Goal: Information Seeking & Learning: Learn about a topic

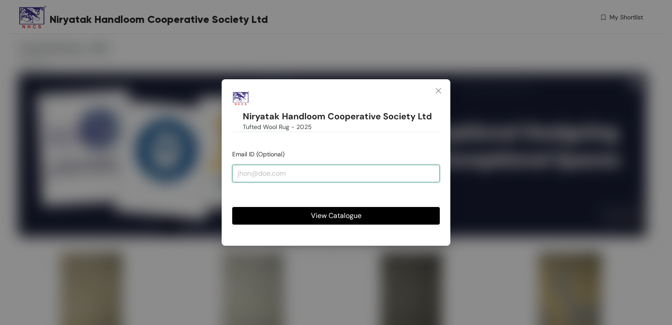
click at [372, 171] on input "email" at bounding box center [336, 174] width 208 height 18
type input "[EMAIL_ADDRESS][DOMAIN_NAME]"
click at [336, 214] on span "View Catalogue" at bounding box center [336, 215] width 51 height 11
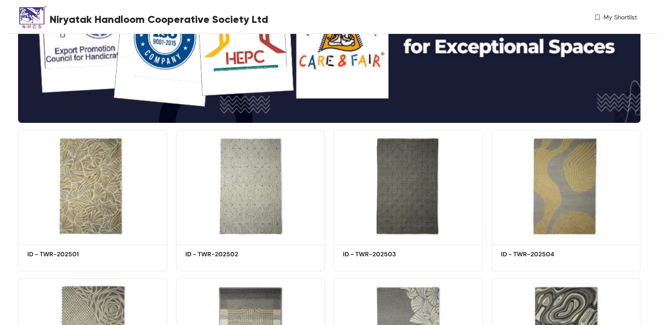
scroll to position [123, 0]
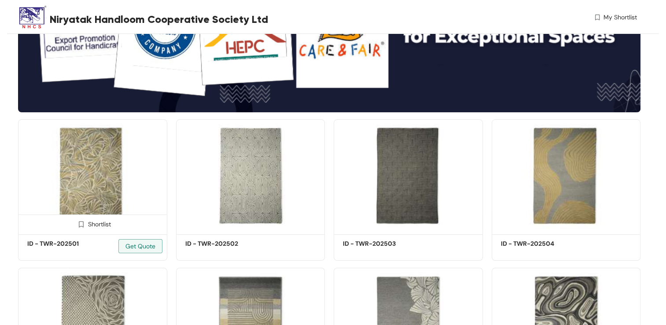
click at [95, 201] on img at bounding box center [92, 175] width 149 height 112
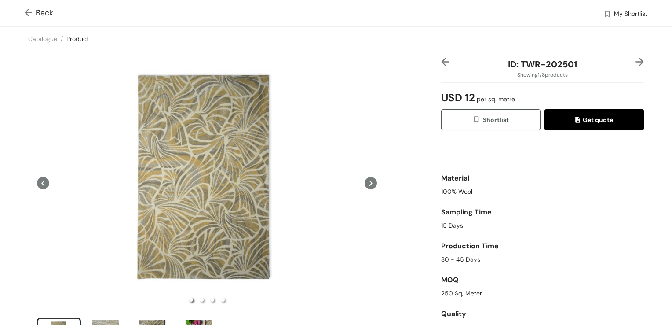
scroll to position [2, 0]
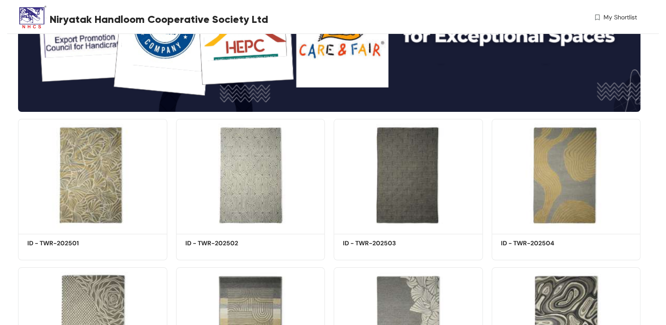
scroll to position [123, 0]
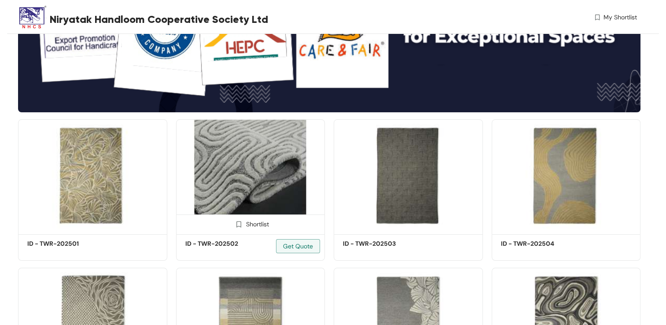
click at [264, 172] on img at bounding box center [250, 175] width 149 height 112
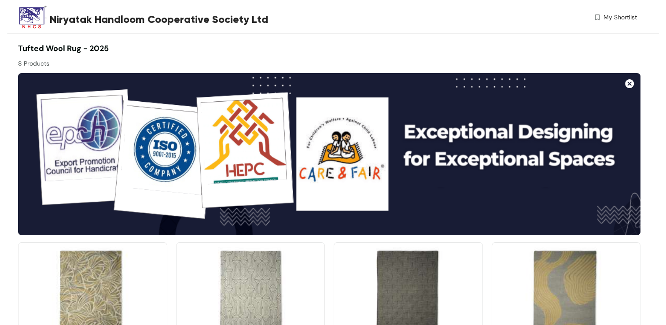
drag, startPoint x: 535, startPoint y: 187, endPoint x: 478, endPoint y: 169, distance: 60.1
click at [478, 169] on img at bounding box center [329, 154] width 622 height 162
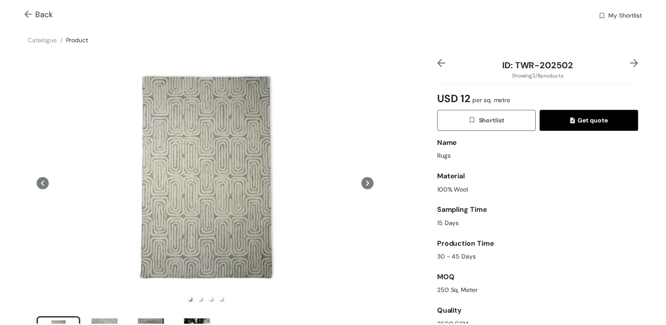
scroll to position [5, 0]
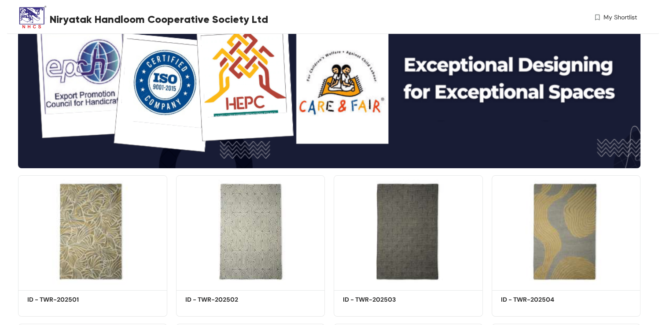
scroll to position [107, 0]
